Goal: Task Accomplishment & Management: Use online tool/utility

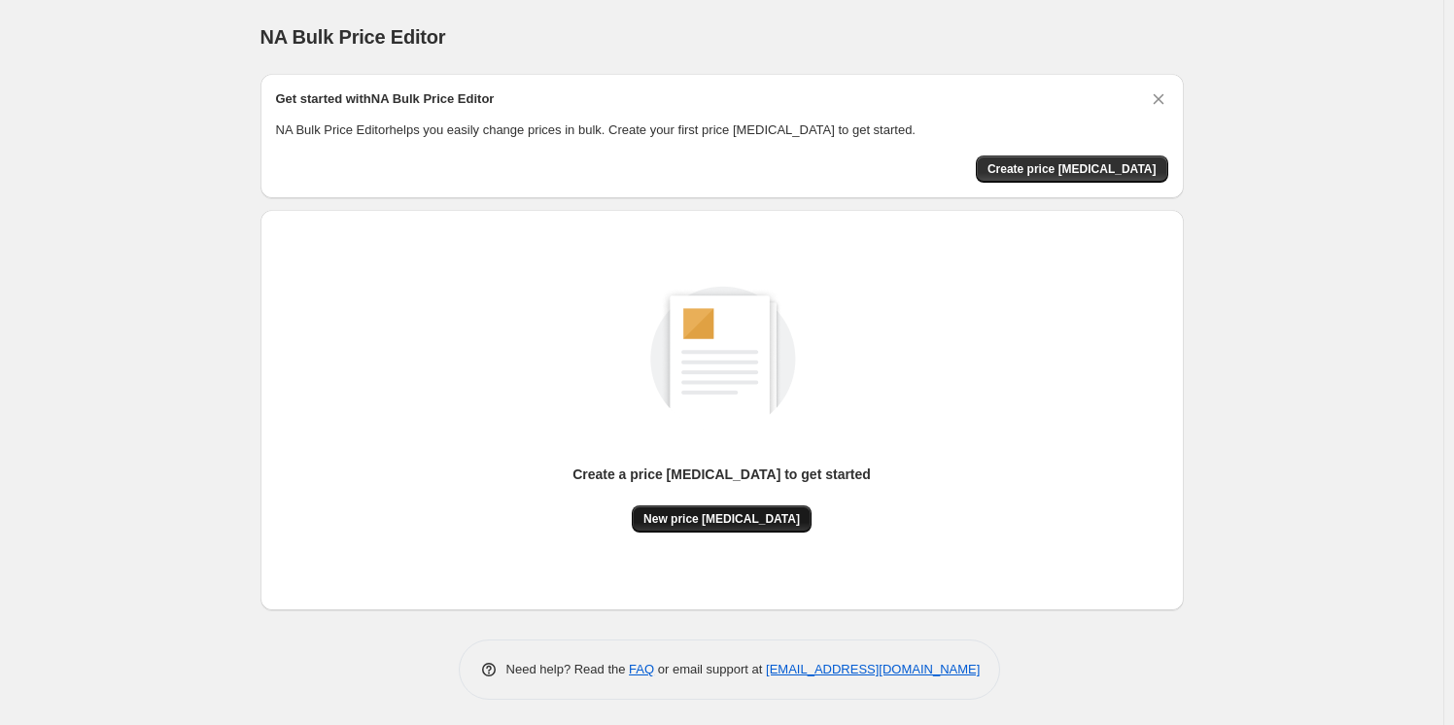
click at [696, 511] on span "New price [MEDICAL_DATA]" at bounding box center [721, 519] width 156 height 16
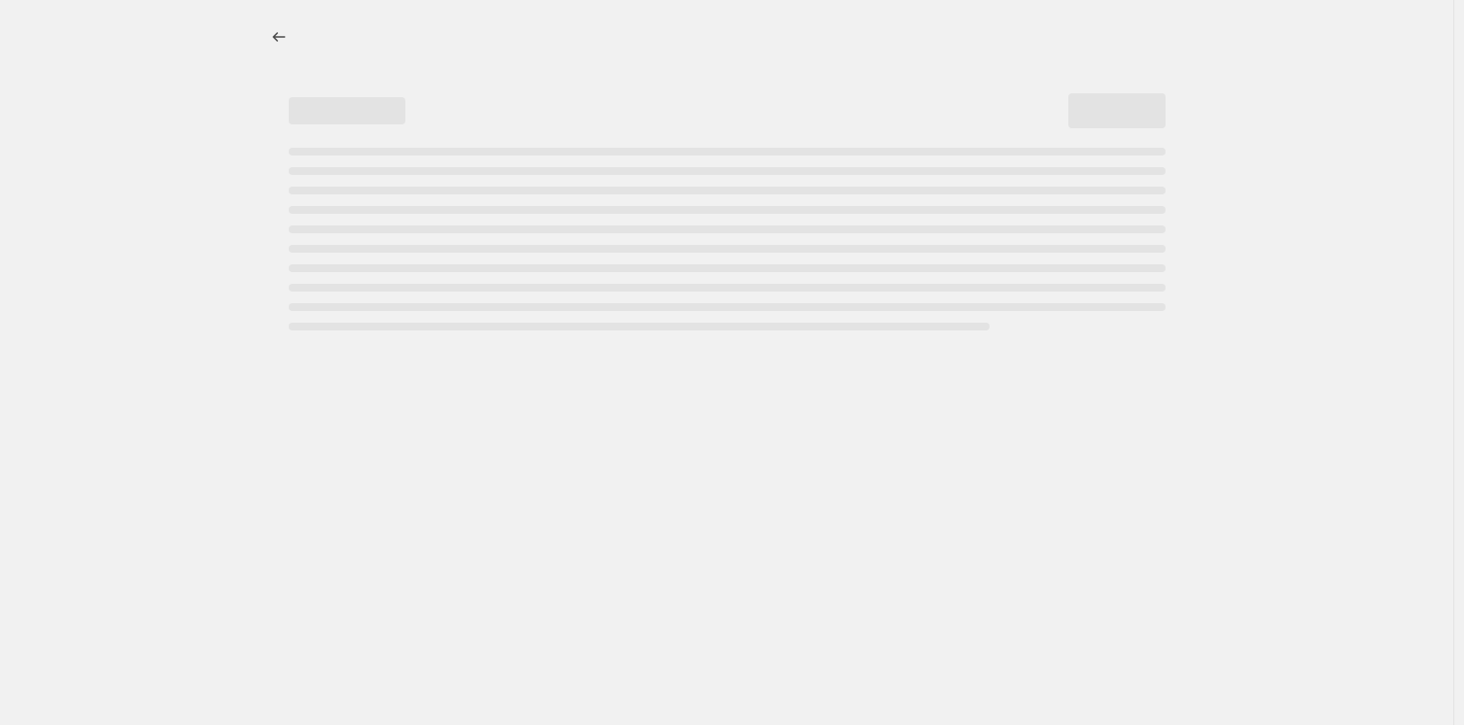
select select "percentage"
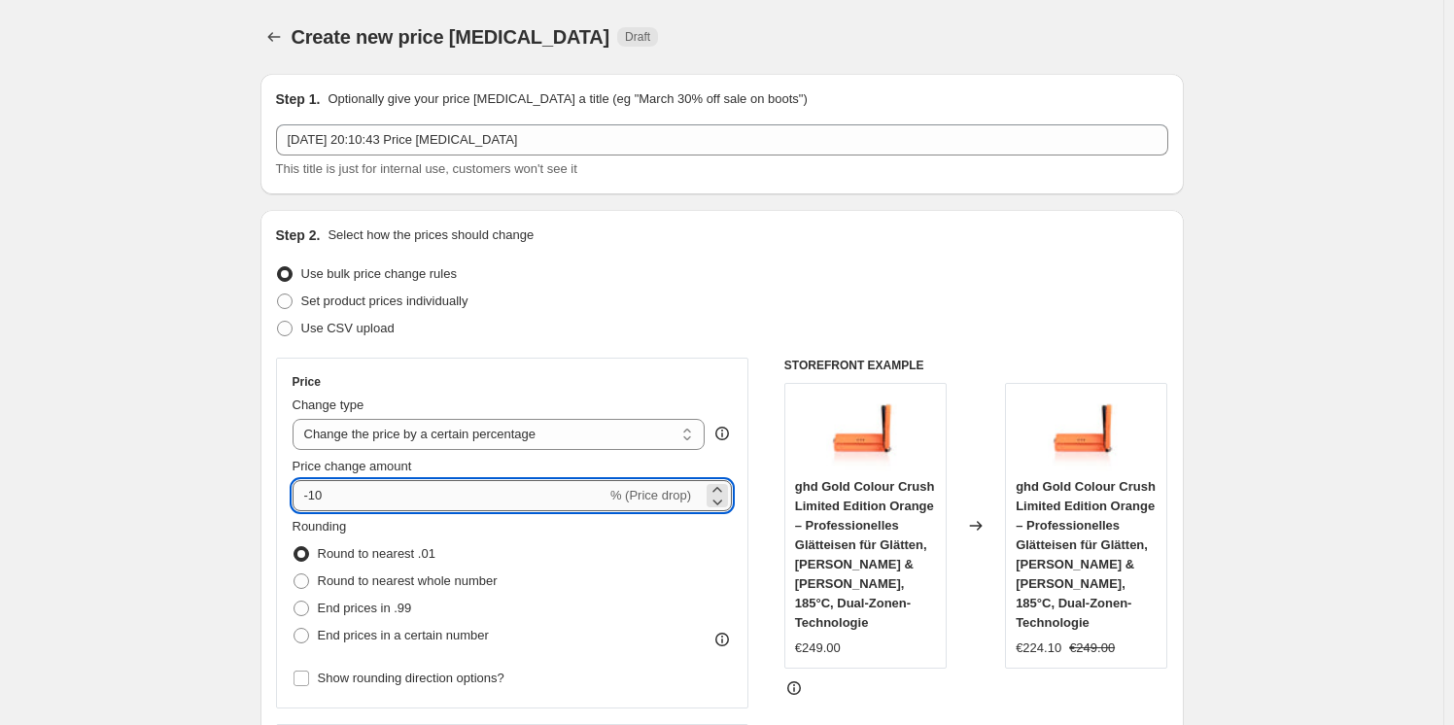
click at [484, 481] on input "-10" at bounding box center [450, 495] width 314 height 31
type input "-1"
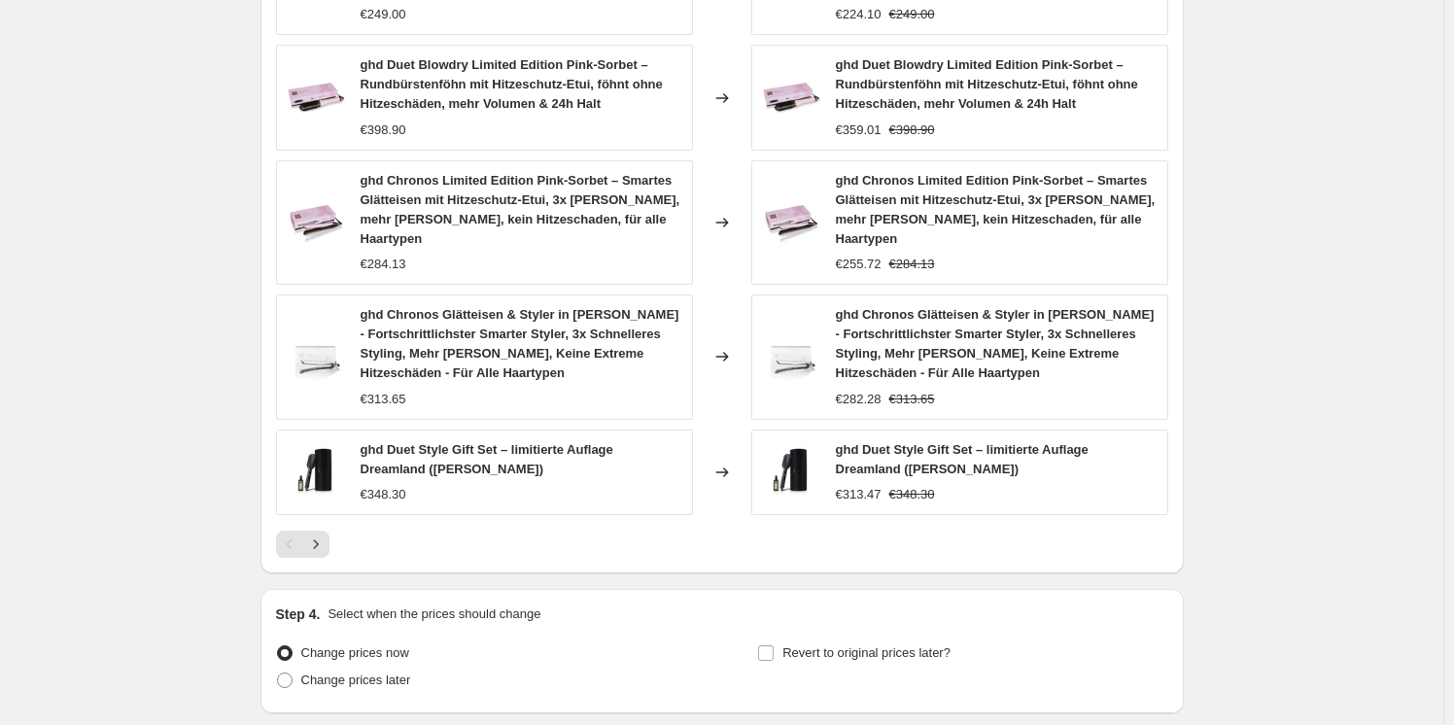
scroll to position [1344, 0]
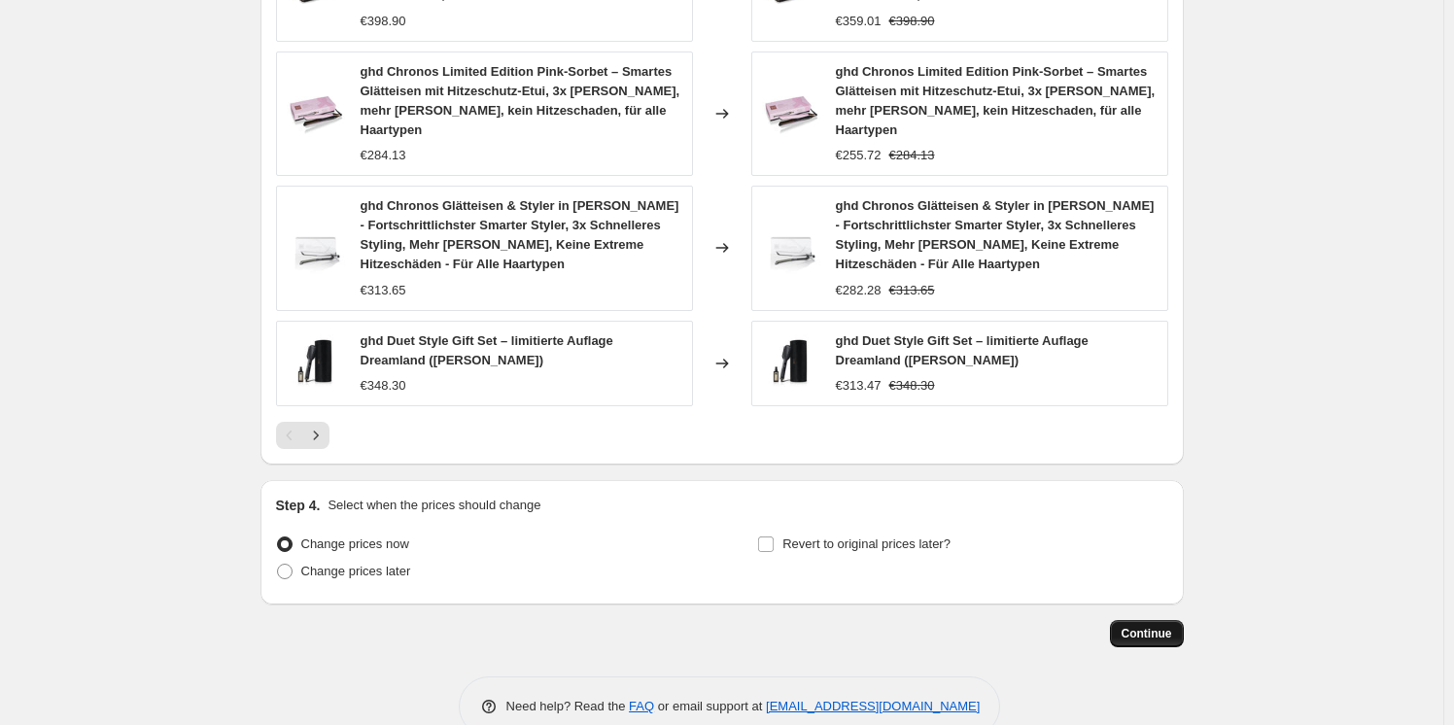
type input "-30"
click at [1166, 620] on button "Continue" at bounding box center [1147, 633] width 74 height 27
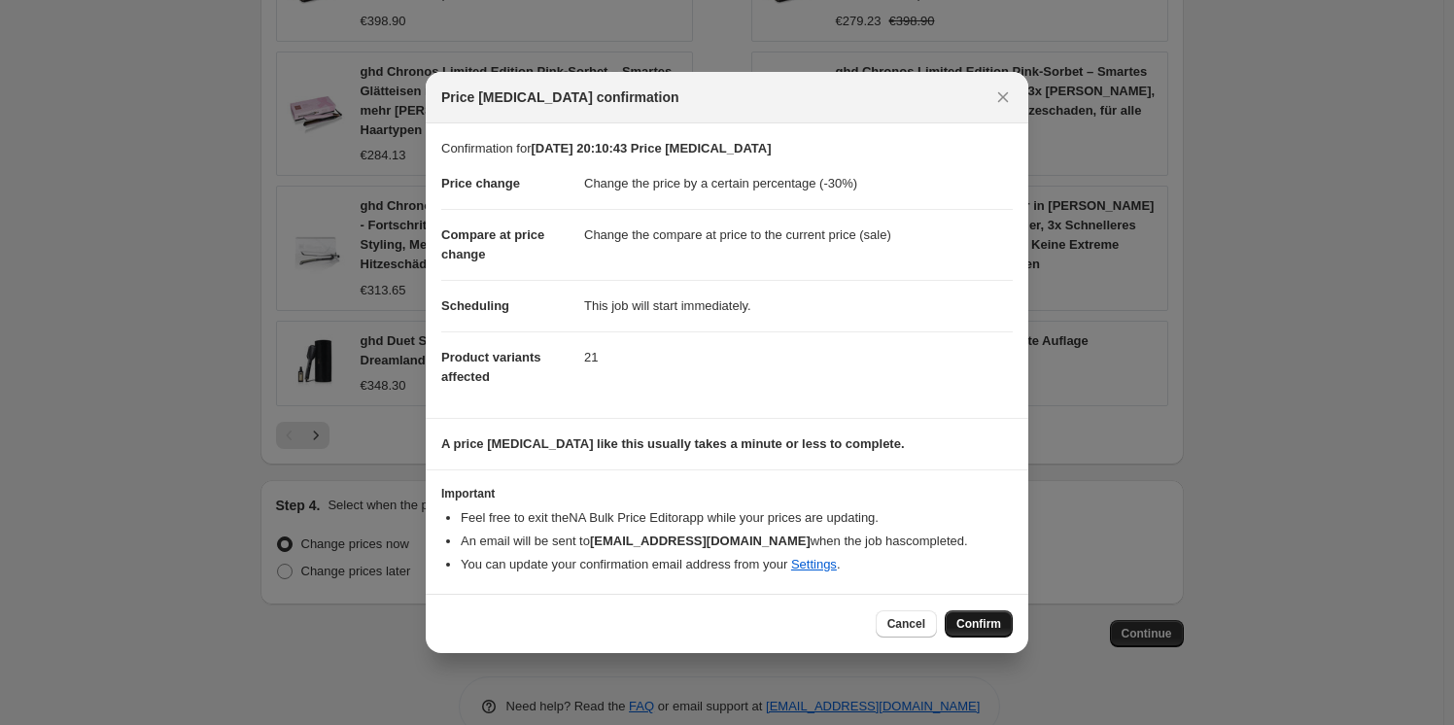
drag, startPoint x: 974, startPoint y: 621, endPoint x: 965, endPoint y: 629, distance: 11.7
click at [975, 621] on span "Confirm" at bounding box center [978, 624] width 45 height 16
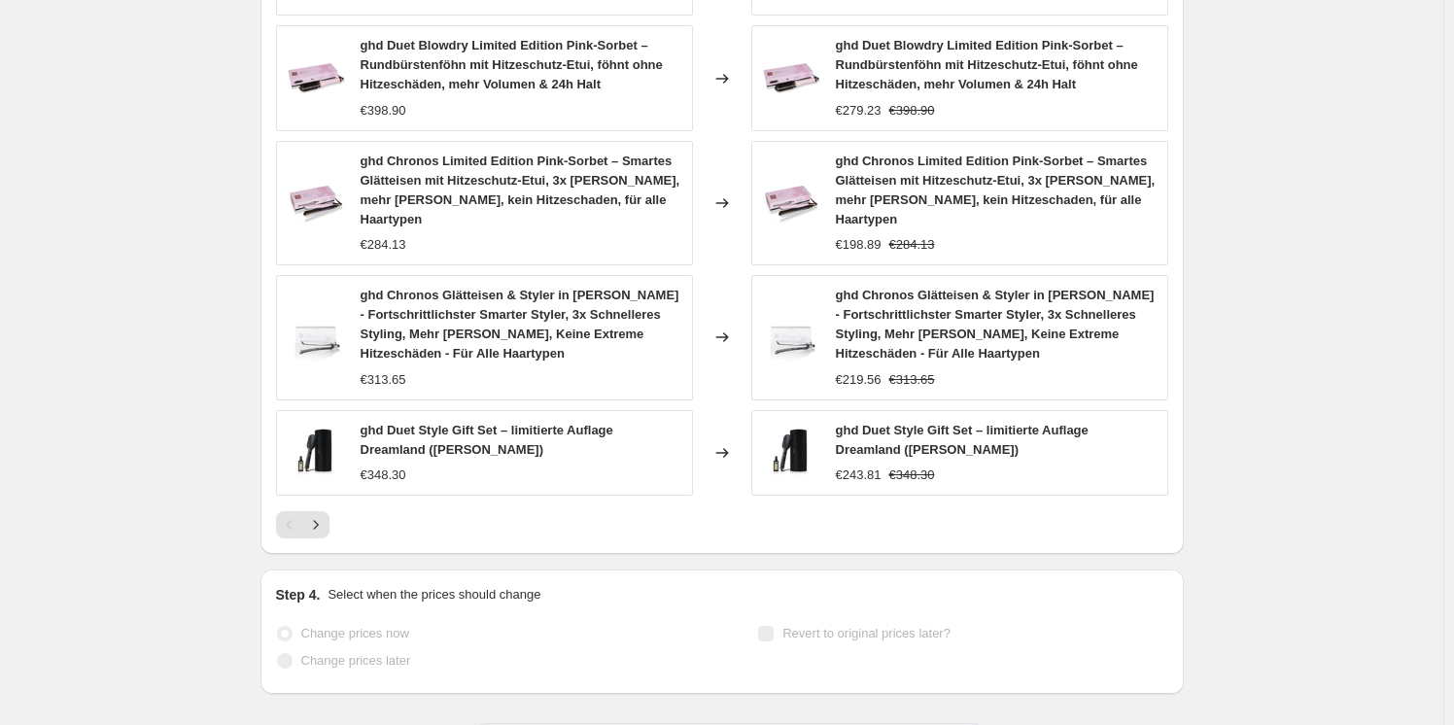
scroll to position [1395, 0]
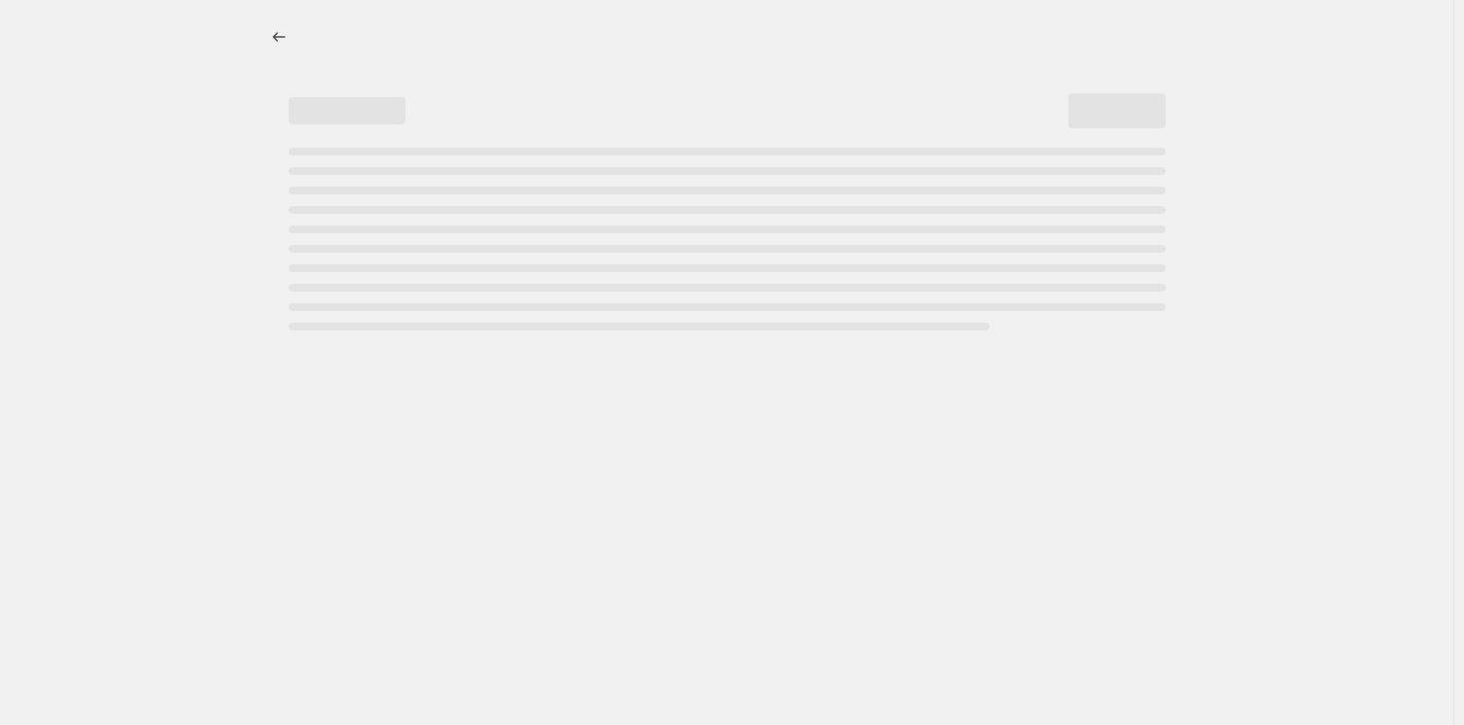
select select "percentage"
